Goal: Transaction & Acquisition: Purchase product/service

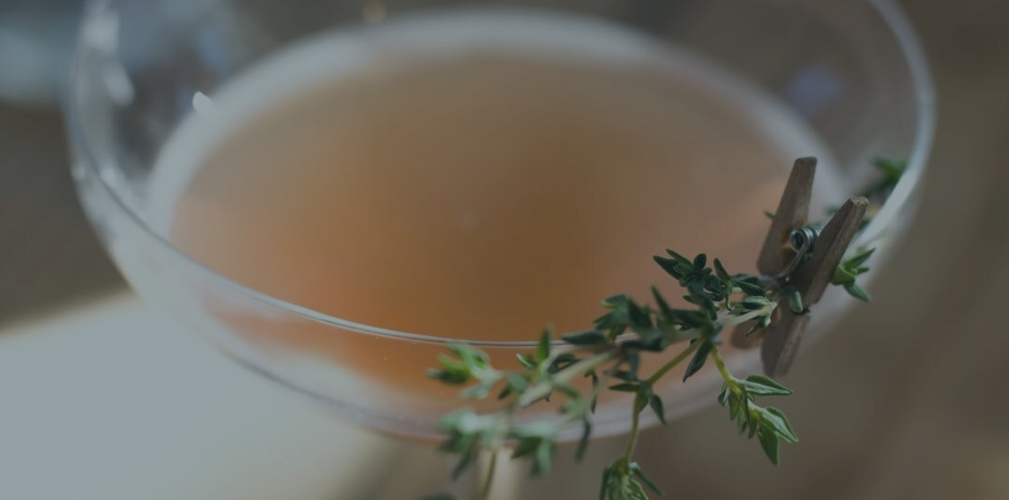
scroll to position [22, 0]
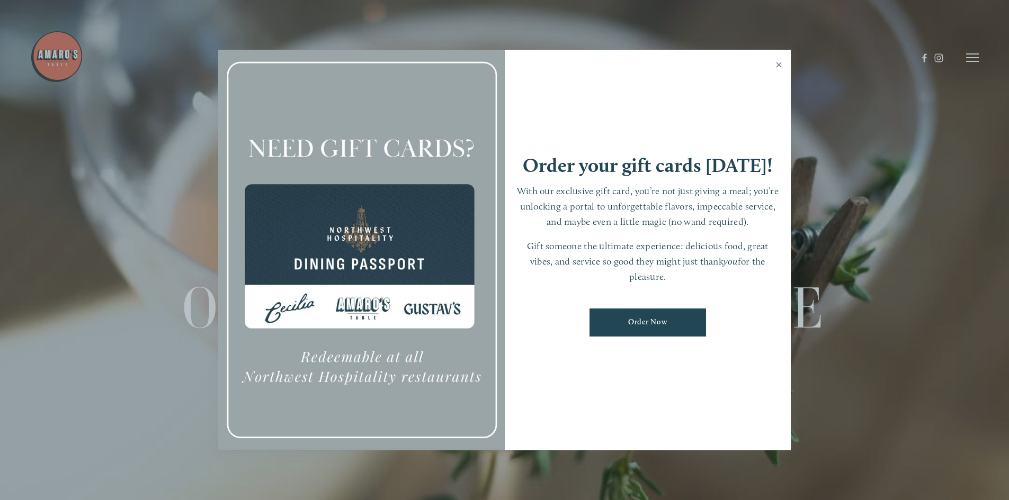
click at [775, 67] on link "Close" at bounding box center [778, 66] width 21 height 30
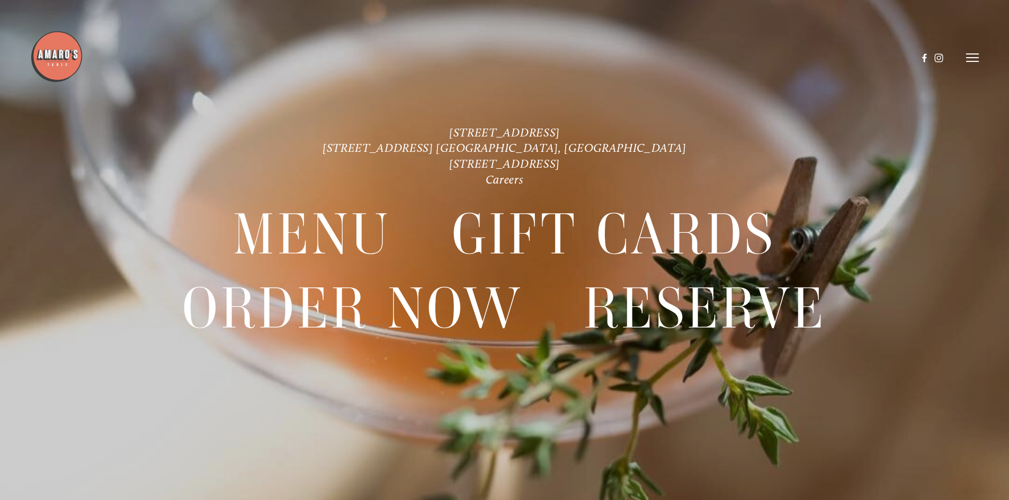
click at [965, 58] on header "Menu Order Now Visit Gallery 0" at bounding box center [504, 57] width 949 height 115
click at [970, 56] on icon at bounding box center [972, 58] width 13 height 10
click at [821, 56] on span "Visit" at bounding box center [830, 57] width 18 height 10
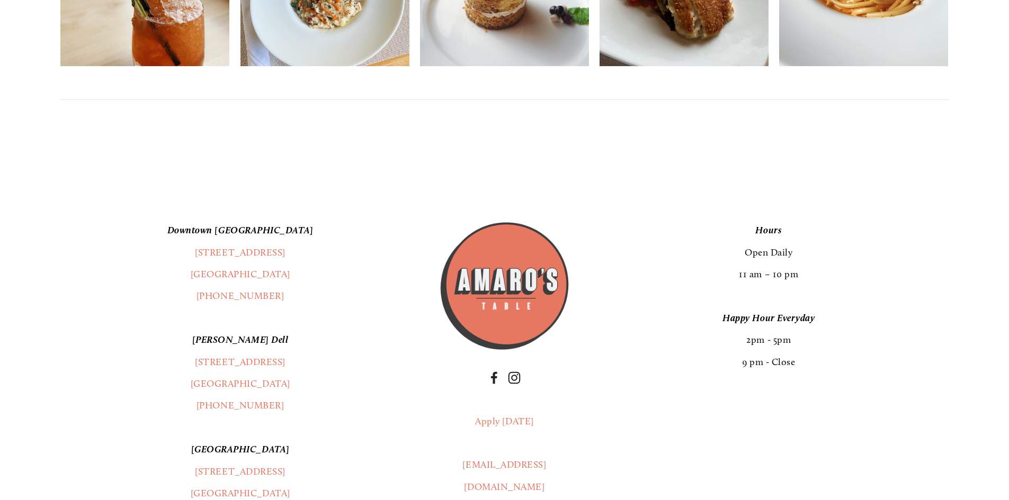
scroll to position [2858, 0]
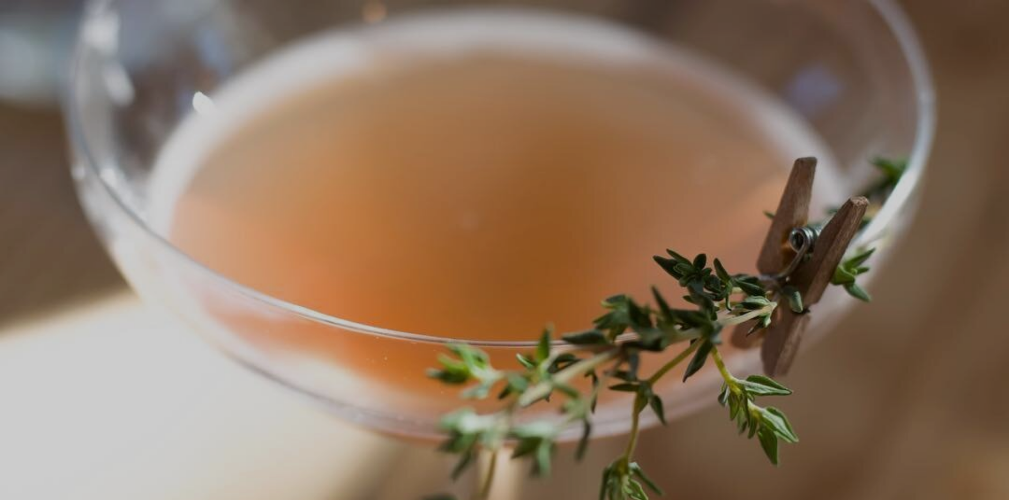
scroll to position [22, 0]
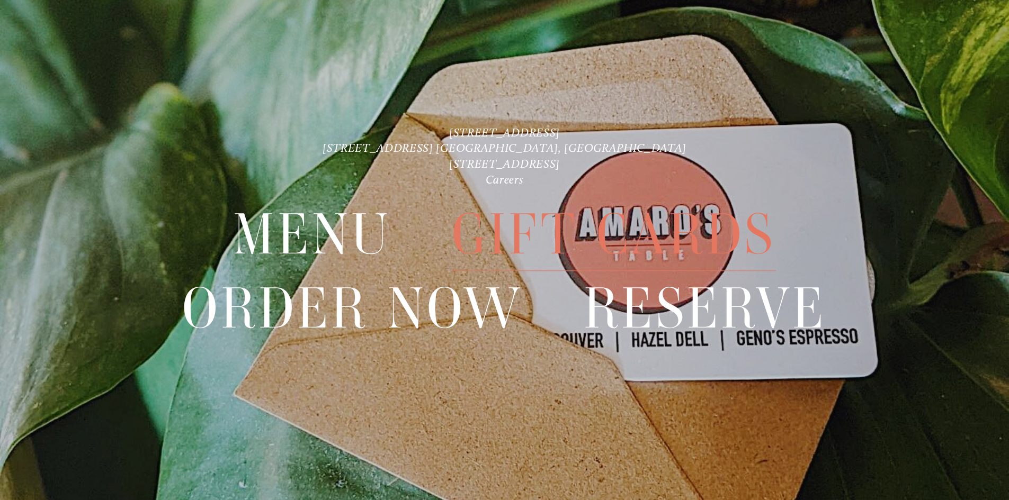
click at [726, 231] on span "Gift Cards" at bounding box center [614, 235] width 324 height 73
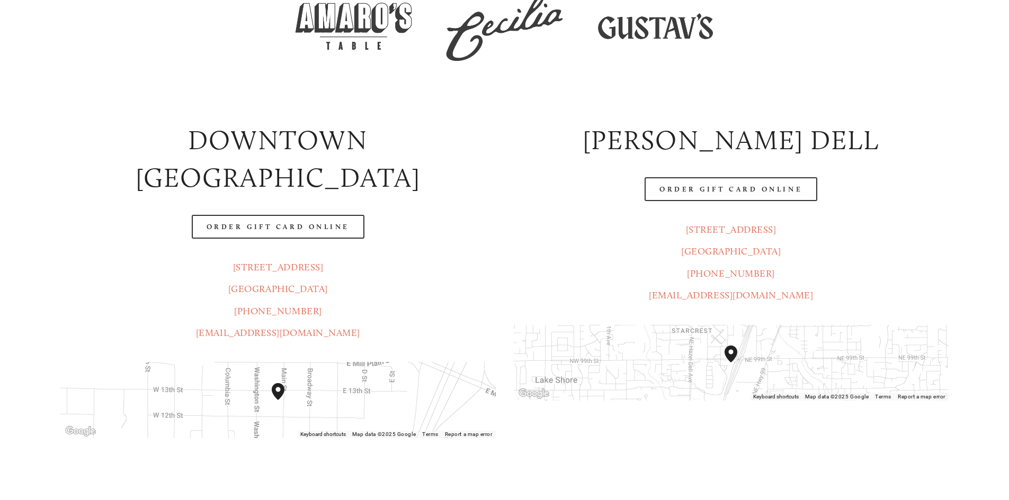
scroll to position [265, 0]
